Goal: Information Seeking & Learning: Learn about a topic

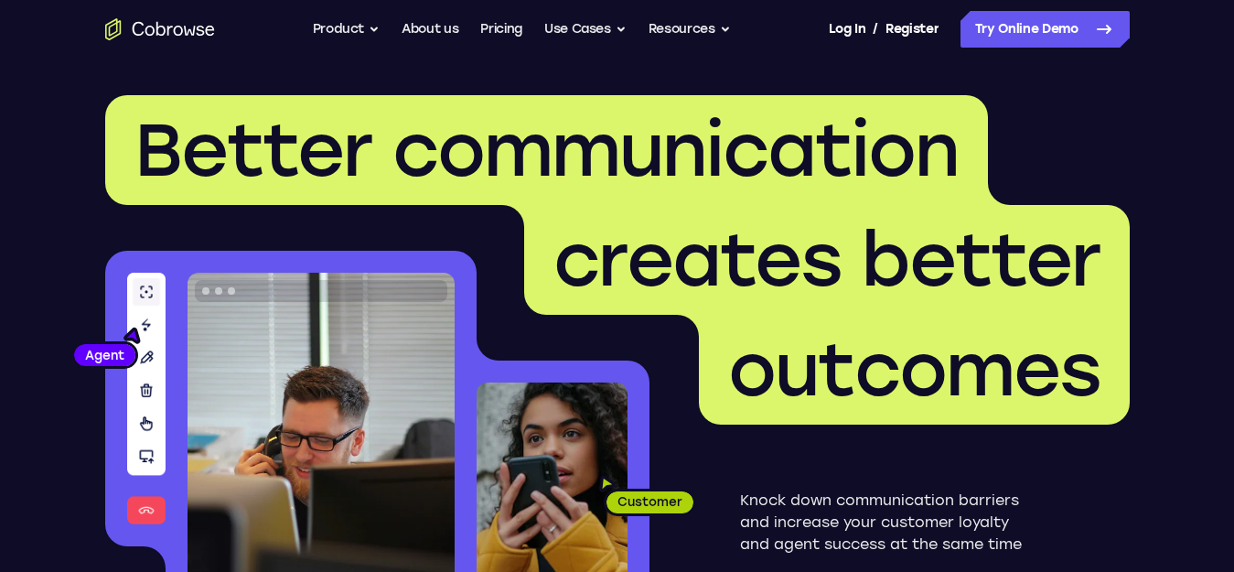
click at [1090, 89] on header "Better communication creates better outcomes Customer Agent Agent Knock down co…" at bounding box center [617, 366] width 1171 height 614
click at [191, 27] on icon "Go to the home page" at bounding box center [160, 29] width 110 height 22
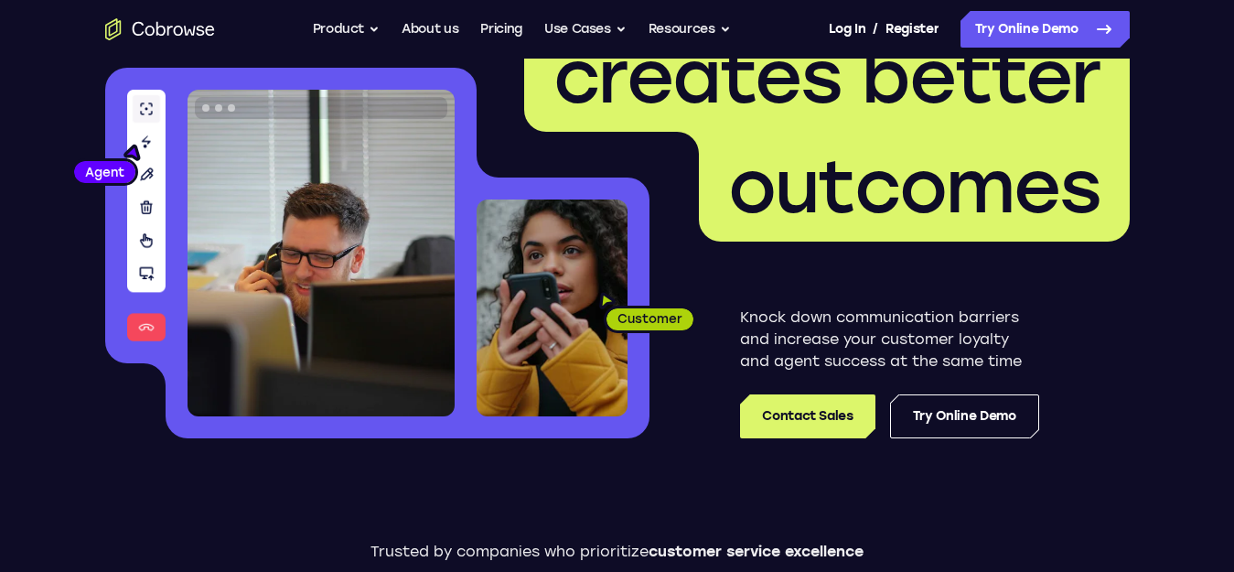
scroll to position [91, 0]
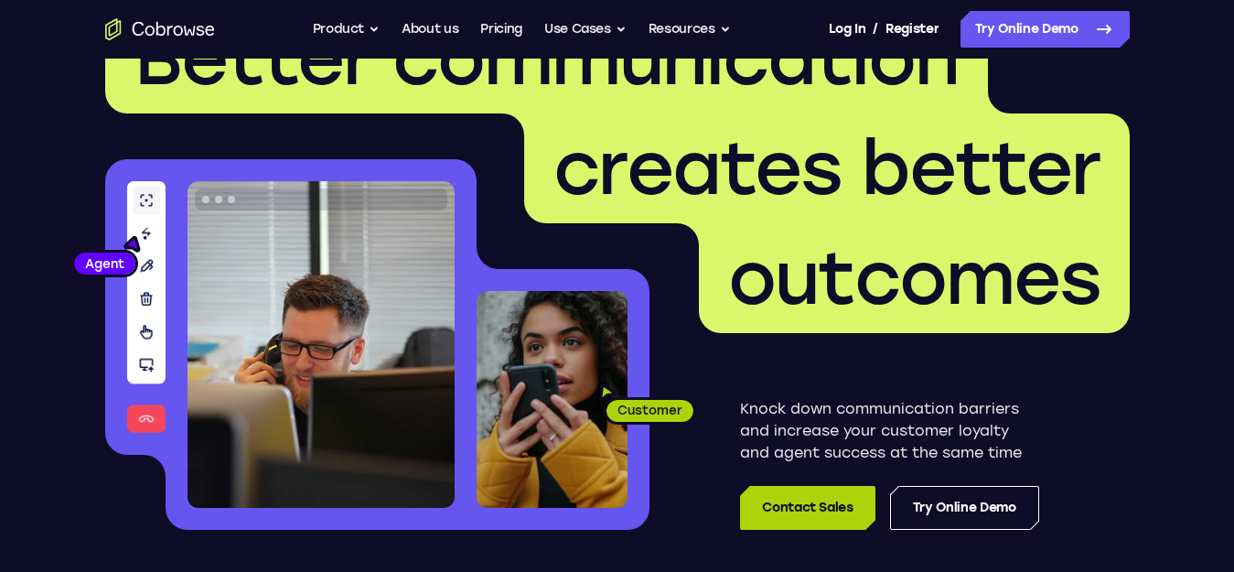
click at [798, 496] on link "Contact Sales" at bounding box center [807, 508] width 134 height 44
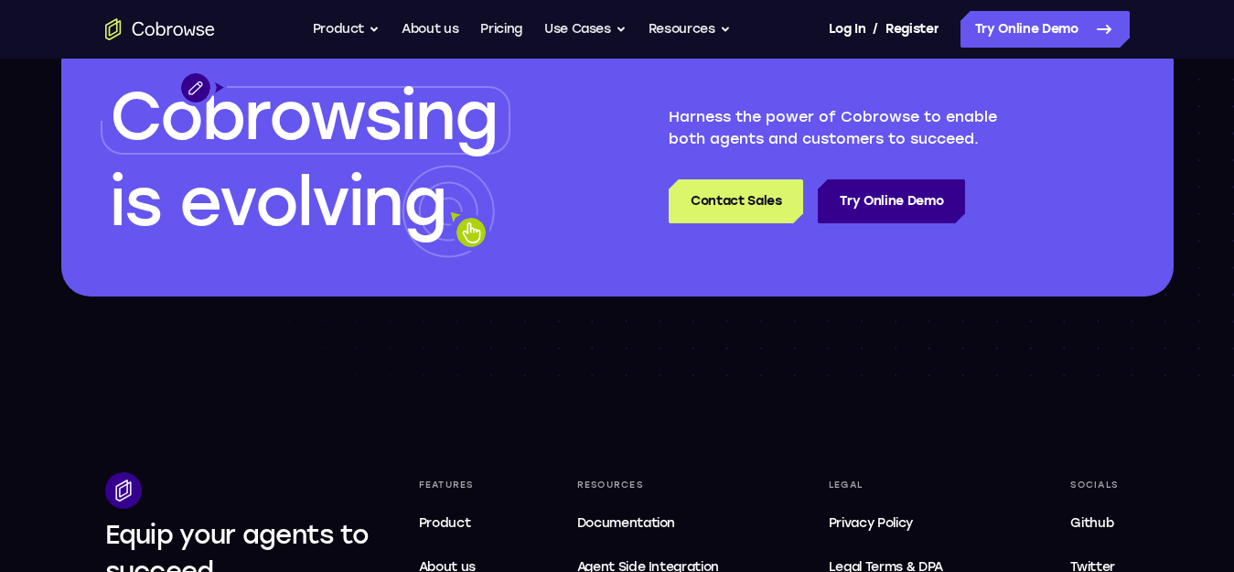
scroll to position [4962, 0]
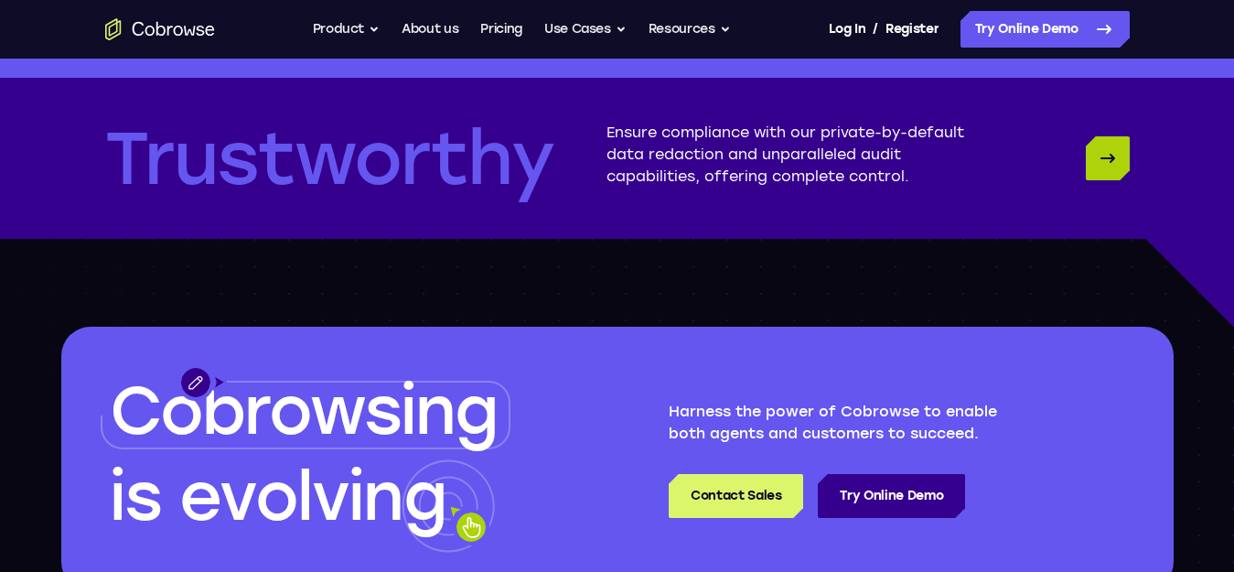
click at [1125, 168] on link "Trustworthy" at bounding box center [1108, 158] width 44 height 44
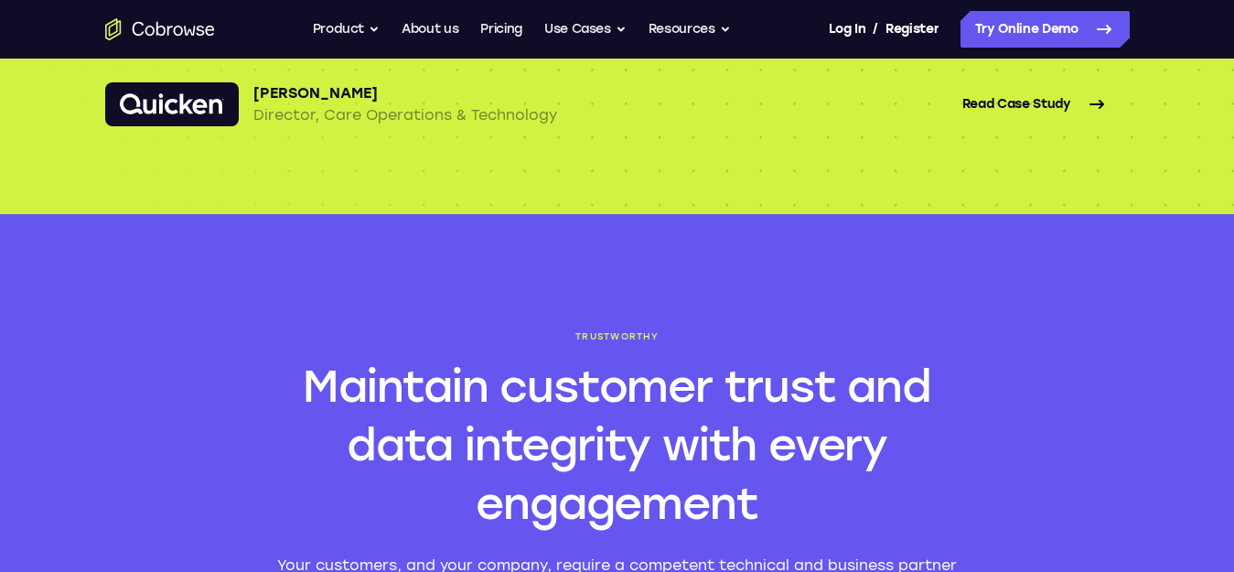
scroll to position [3945, 0]
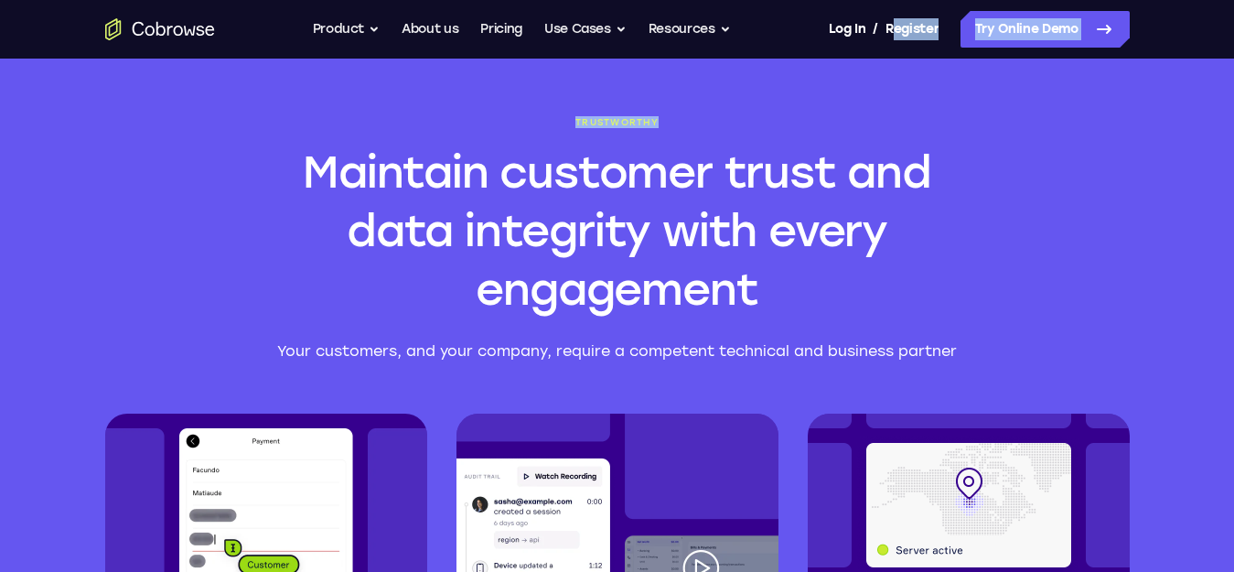
drag, startPoint x: 883, startPoint y: 27, endPoint x: 1153, endPoint y: 59, distance: 272.5
click at [1153, 59] on body "Open main menu Go back Powerful, Flexible and Trustworthy. Avoid all extra fric…" at bounding box center [617, 81] width 1234 height 8052
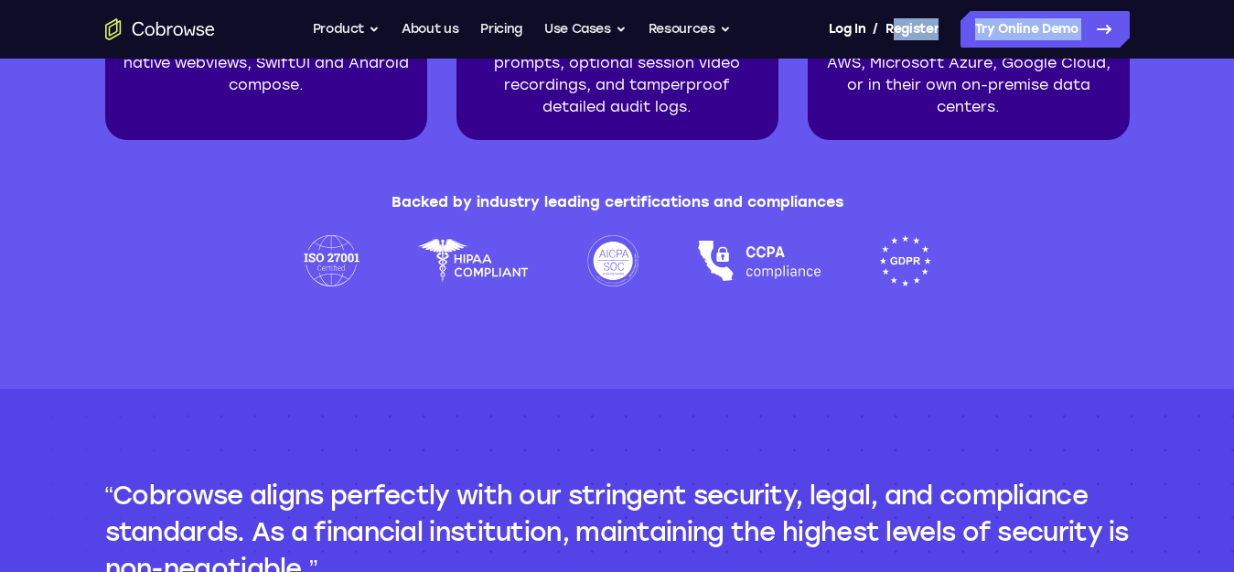
scroll to position [4676, 0]
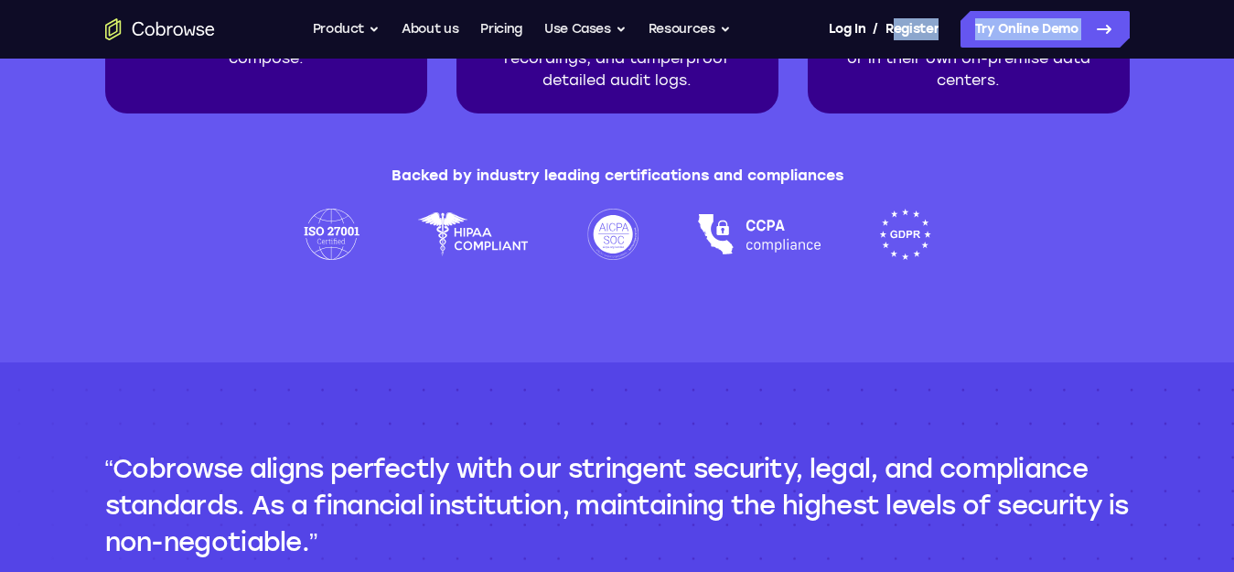
click at [473, 236] on img at bounding box center [473, 234] width 112 height 51
click at [635, 235] on img at bounding box center [613, 234] width 52 height 51
click at [624, 241] on img at bounding box center [613, 234] width 52 height 51
click at [321, 216] on img at bounding box center [332, 234] width 56 height 51
click at [857, 248] on div at bounding box center [617, 234] width 627 height 51
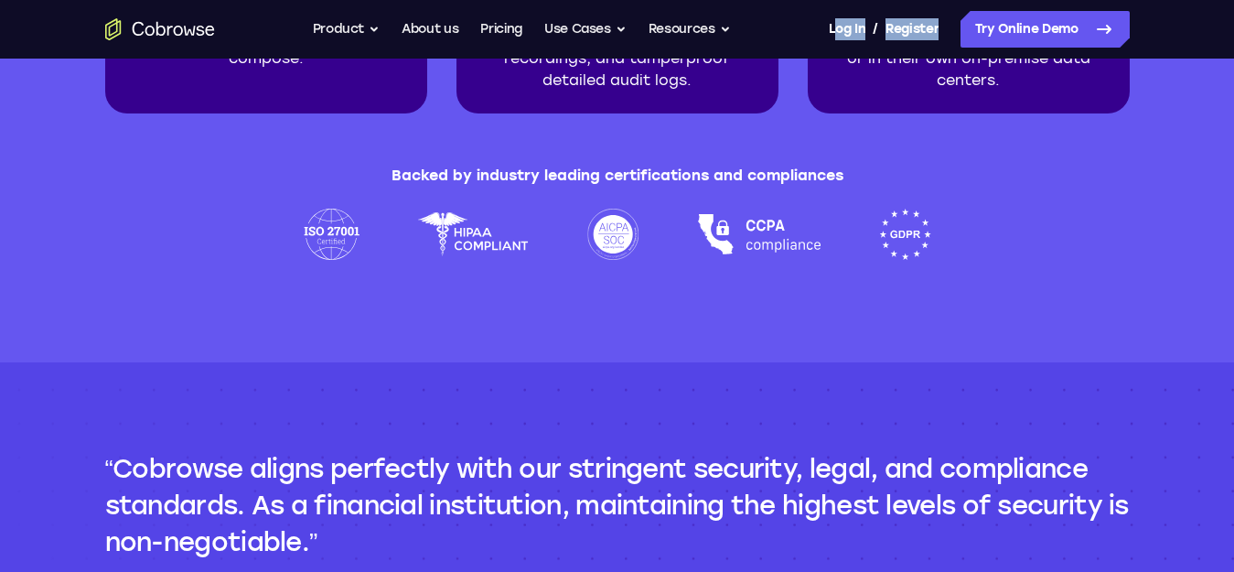
drag, startPoint x: 786, startPoint y: 21, endPoint x: 948, endPoint y: 27, distance: 162.9
click at [948, 27] on div "Go back Powerful, Flexible and Trustworthy. Avoid all extra friction for both A…" at bounding box center [617, 29] width 1171 height 37
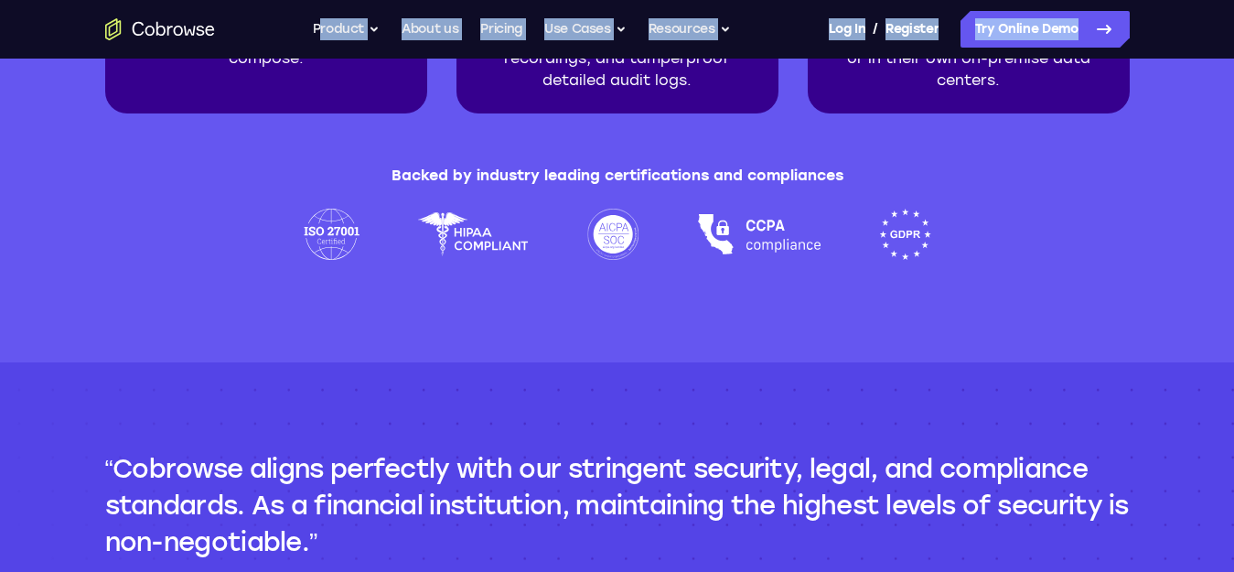
drag, startPoint x: 305, startPoint y: 19, endPoint x: 1135, endPoint y: 38, distance: 829.7
click at [1135, 38] on div "Go back Powerful, Flexible and Trustworthy. Avoid all extra friction for both A…" at bounding box center [617, 29] width 1171 height 37
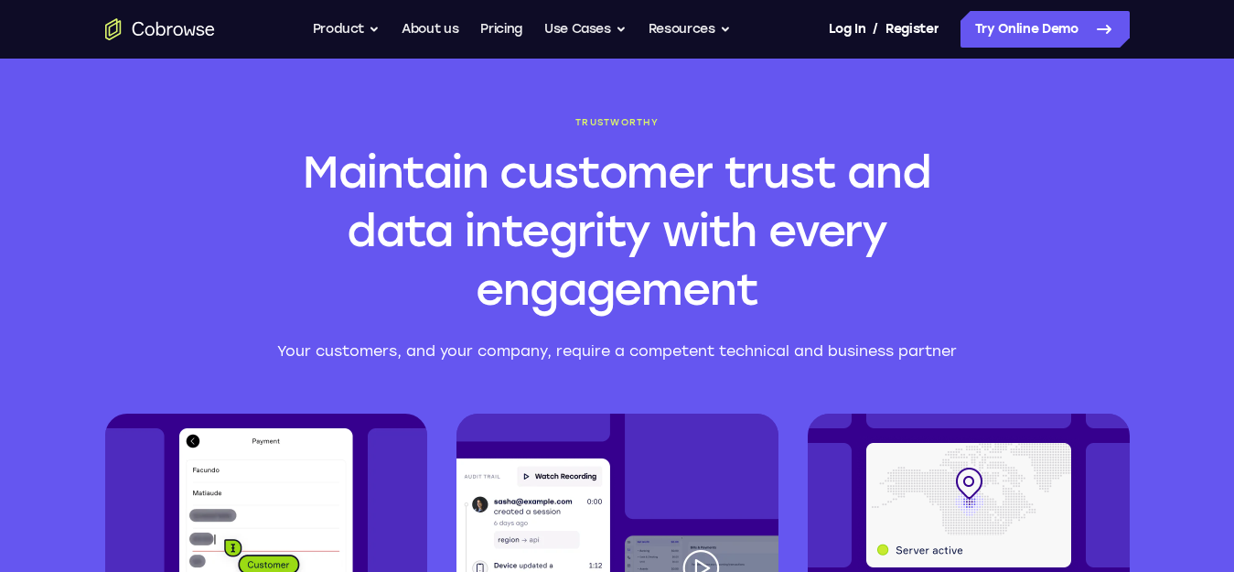
drag, startPoint x: 368, startPoint y: 154, endPoint x: 315, endPoint y: 178, distance: 58.5
click at [315, 178] on h2 "Maintain customer trust and data integrity with every engagement" at bounding box center [617, 231] width 702 height 176
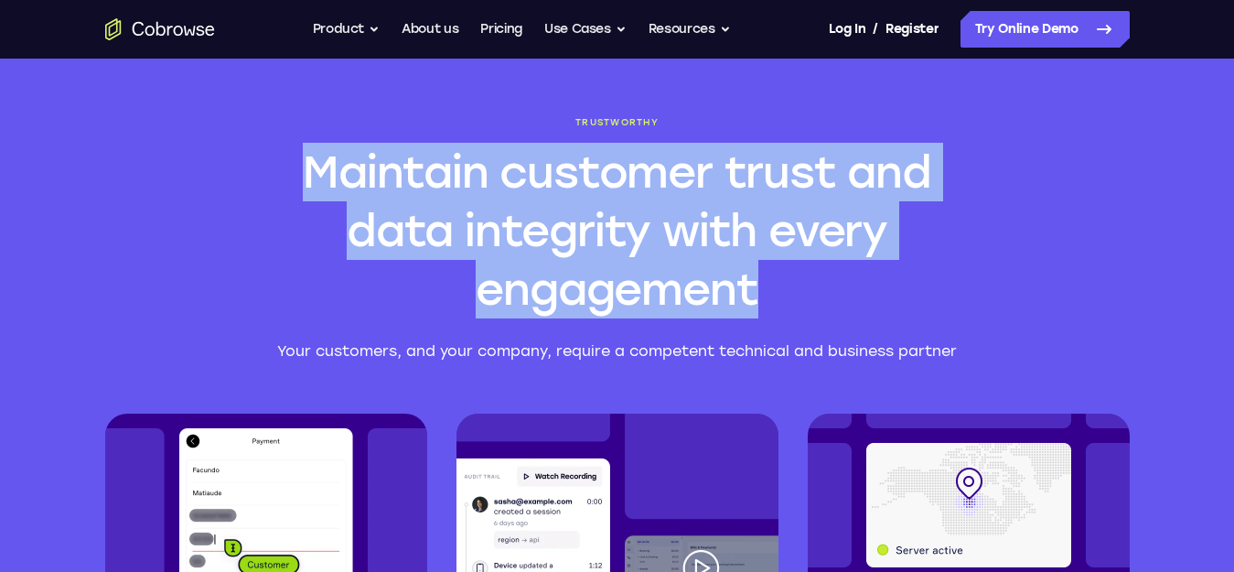
drag, startPoint x: 273, startPoint y: 172, endPoint x: 798, endPoint y: 322, distance: 545.1
click at [798, 322] on div "Trustworthy Maintain customer trust and data integrity with every engagement Yo…" at bounding box center [617, 239] width 702 height 245
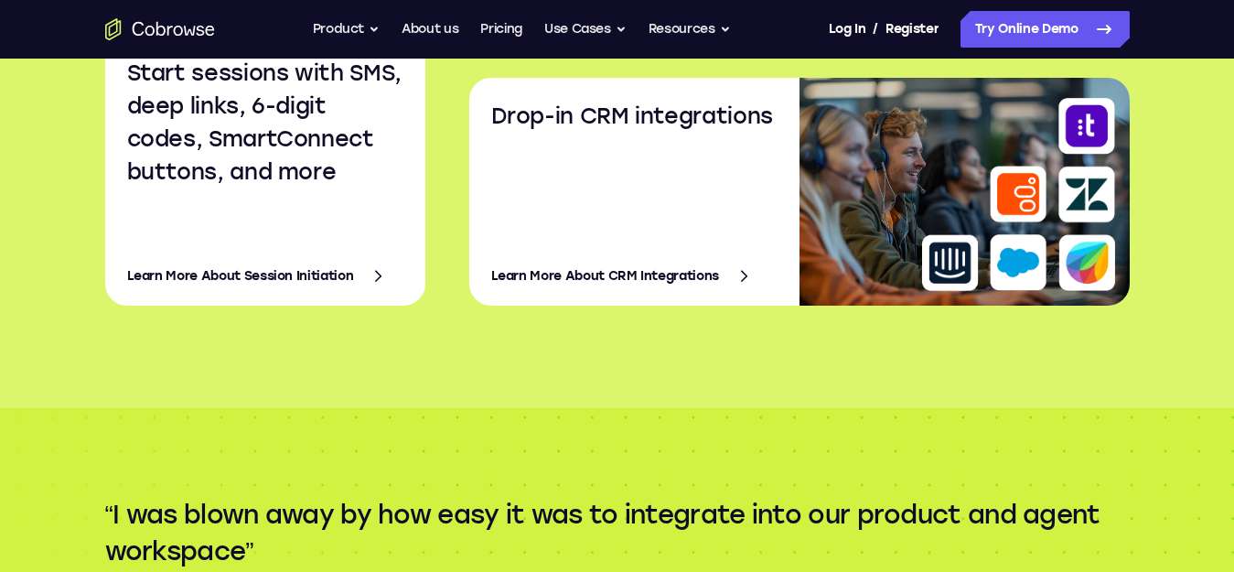
scroll to position [3213, 0]
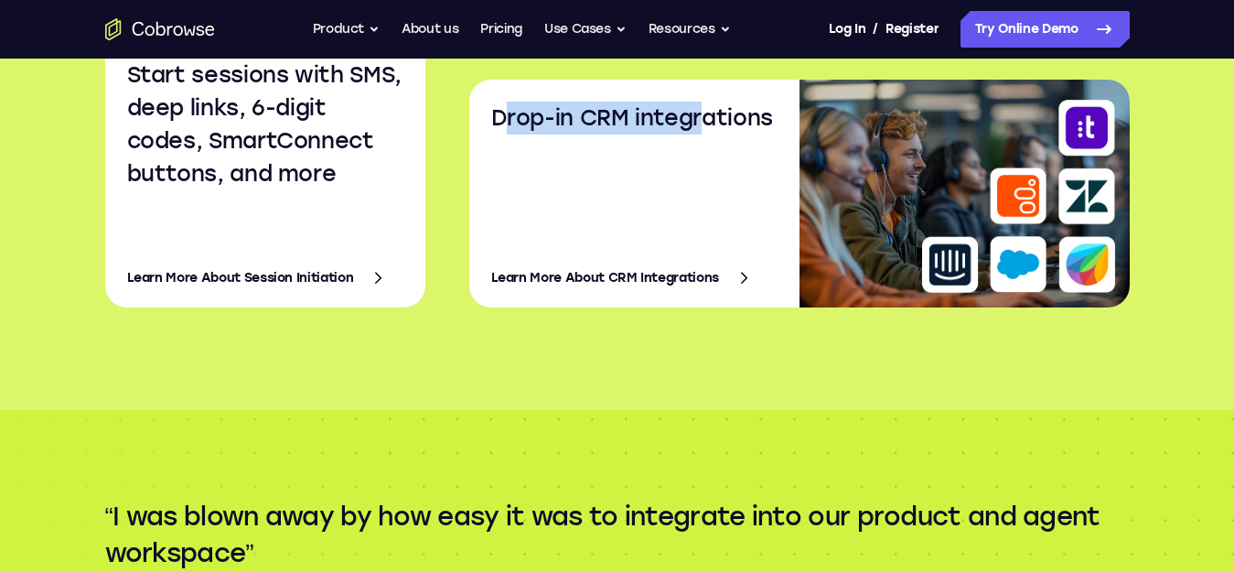
drag, startPoint x: 508, startPoint y: 124, endPoint x: 759, endPoint y: 113, distance: 251.7
click at [733, 113] on h3 "Drop-in CRM integrations" at bounding box center [641, 118] width 301 height 33
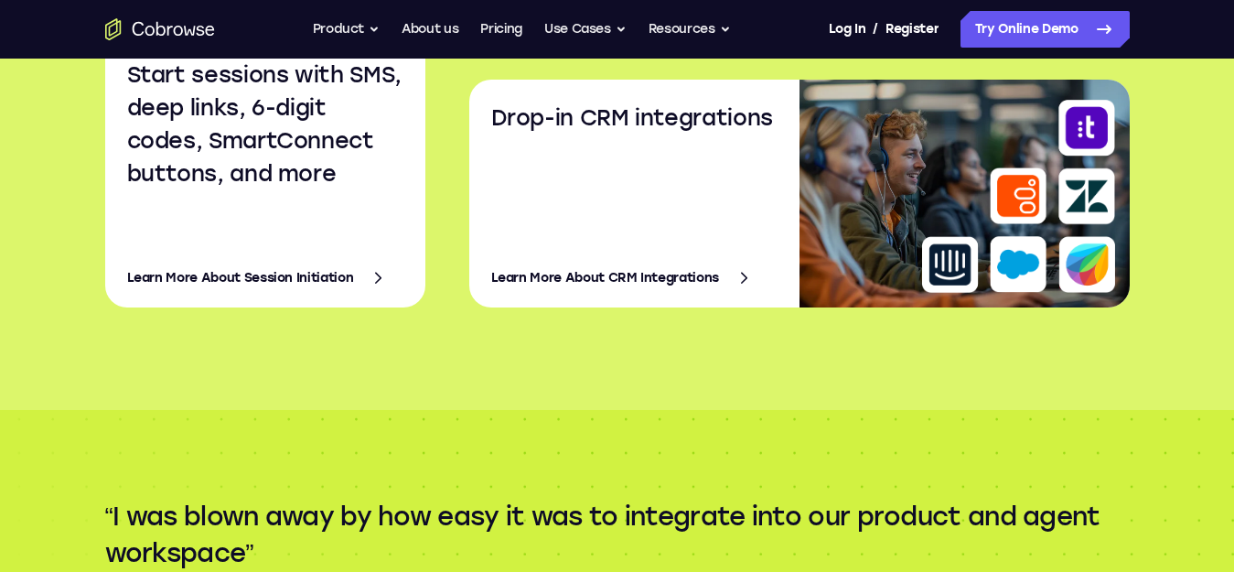
click at [794, 127] on div "Drop-in CRM integrations Learn More About CRM Integrations" at bounding box center [634, 194] width 330 height 228
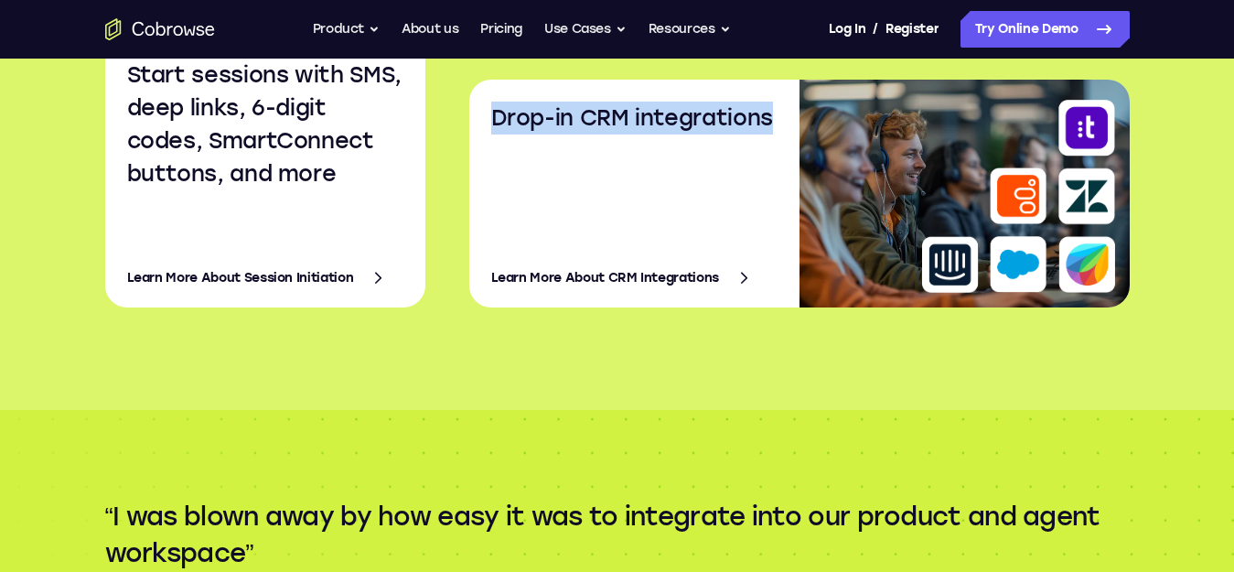
drag, startPoint x: 780, startPoint y: 120, endPoint x: 474, endPoint y: 123, distance: 306.4
click at [474, 123] on div "Drop-in CRM integrations Learn More About CRM Integrations" at bounding box center [634, 194] width 330 height 228
click at [570, 276] on link "Learn More About CRM Integrations" at bounding box center [641, 278] width 301 height 44
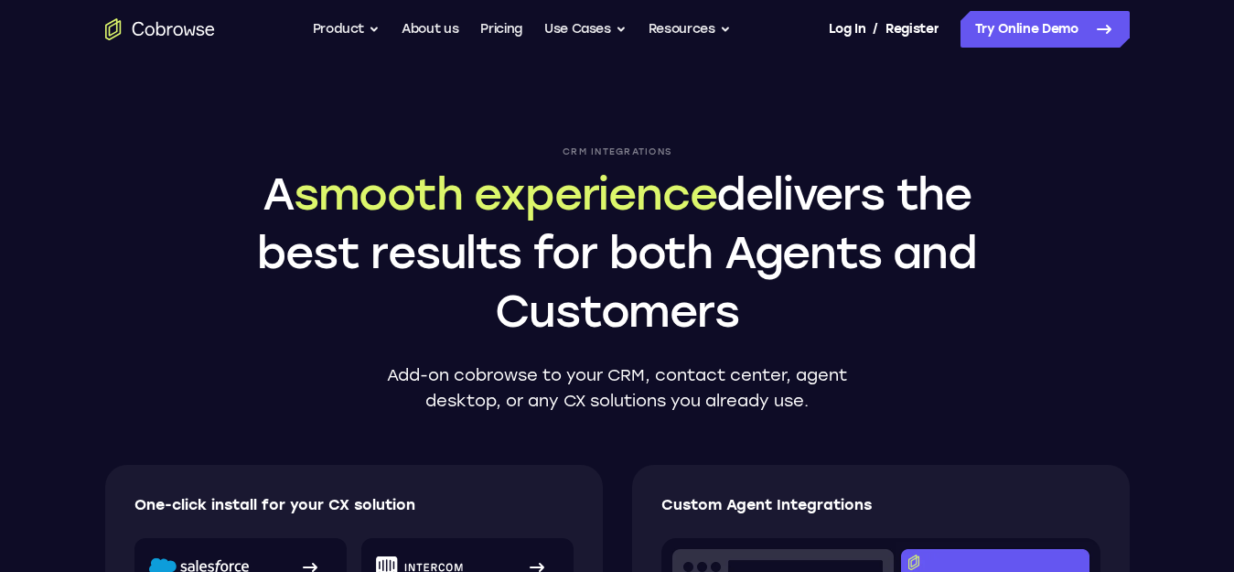
drag, startPoint x: 256, startPoint y: 157, endPoint x: 850, endPoint y: 329, distance: 618.0
click at [850, 329] on div "CRM Integrations A smooth experience delivers the best results for both Agents …" at bounding box center [618, 243] width 732 height 194
click at [785, 316] on h1 "A smooth experience delivers the best results for both Agents and Customers" at bounding box center [618, 253] width 732 height 176
click at [755, 315] on h1 "A smooth experience delivers the best results for both Agents and Customers" at bounding box center [618, 253] width 732 height 176
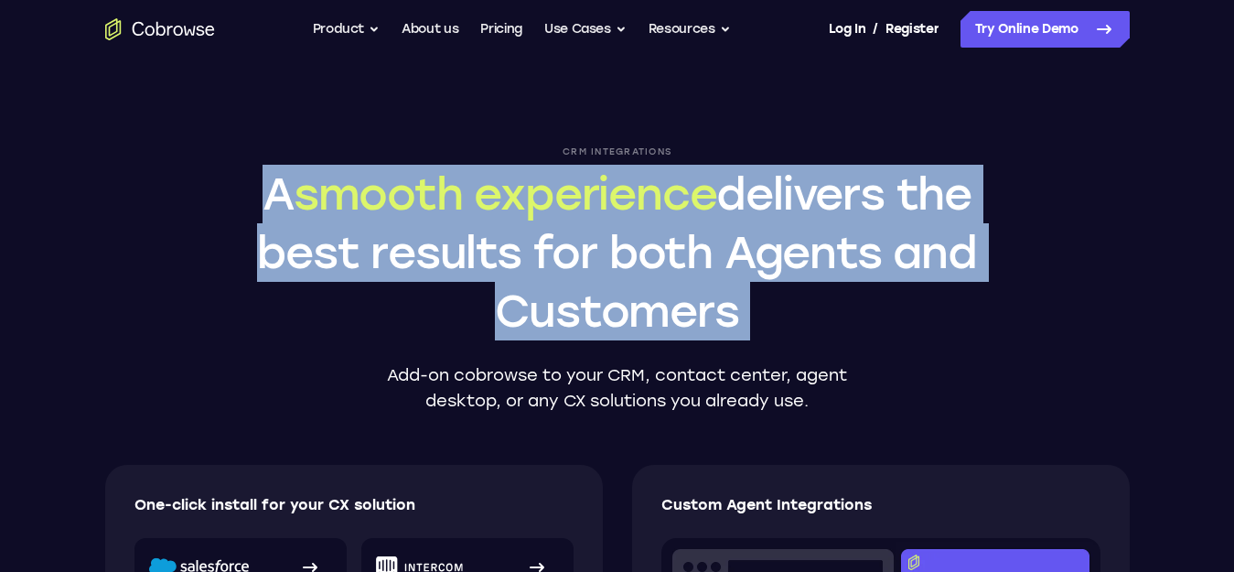
click at [755, 315] on h1 "A smooth experience delivers the best results for both Agents and Customers" at bounding box center [618, 253] width 732 height 176
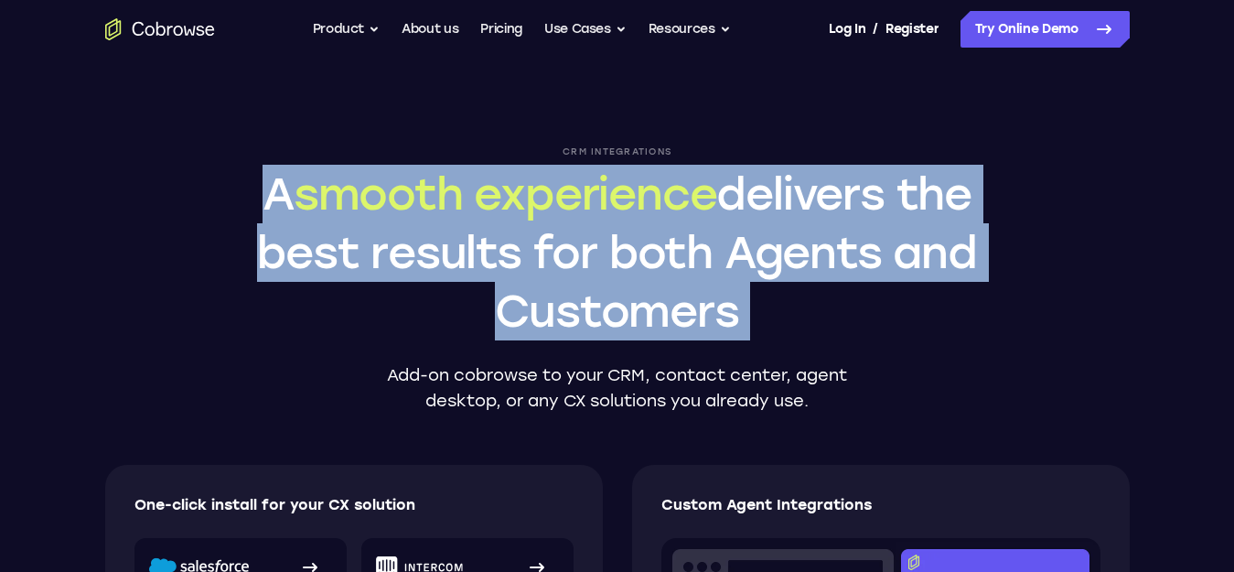
click at [755, 315] on h1 "A smooth experience delivers the best results for both Agents and Customers" at bounding box center [618, 253] width 732 height 176
click at [820, 314] on h1 "A smooth experience delivers the best results for both Agents and Customers" at bounding box center [618, 253] width 732 height 176
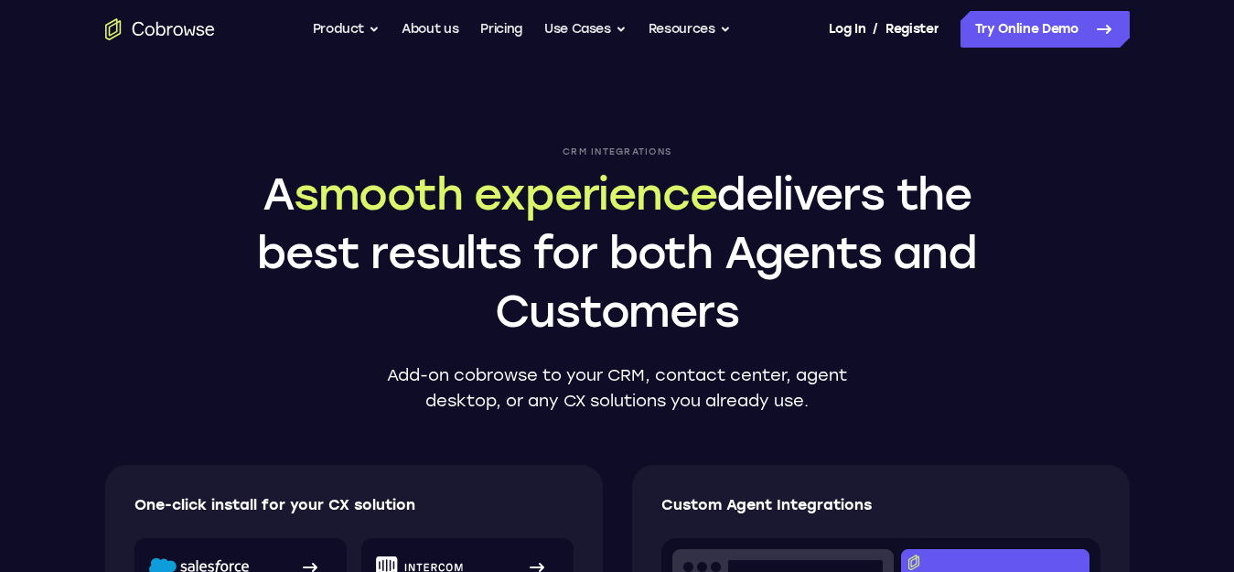
drag, startPoint x: 820, startPoint y: 314, endPoint x: 277, endPoint y: 187, distance: 557.9
click at [277, 187] on h1 "A smooth experience delivers the best results for both Agents and Customers" at bounding box center [618, 253] width 732 height 176
copy h1 "A smooth experience delivers the best results for both Agents and Customers"
click at [622, 222] on h1 "A smooth experience delivers the best results for both Agents and Customers" at bounding box center [618, 253] width 732 height 176
